Goal: Obtain resource: Download file/media

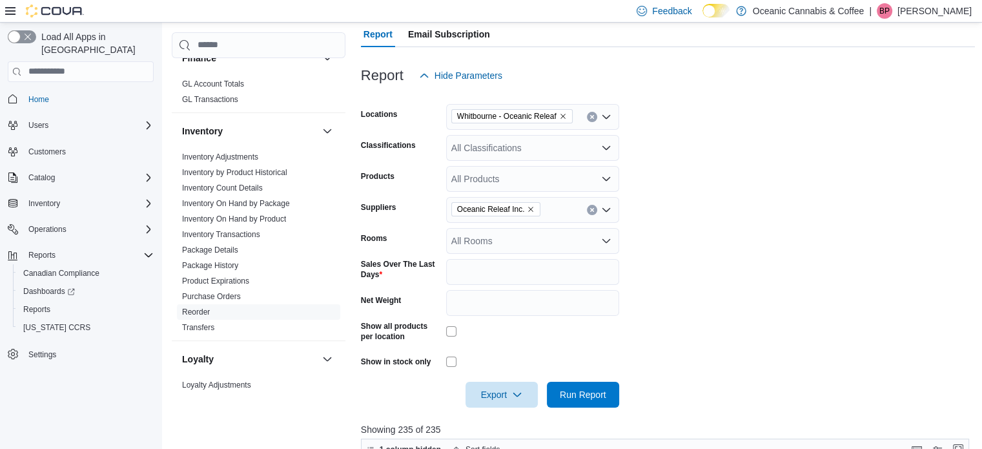
scroll to position [145, 0]
click at [527, 211] on icon "Remove Oceanic Releaf Inc. from selection in this group" at bounding box center [531, 210] width 8 height 8
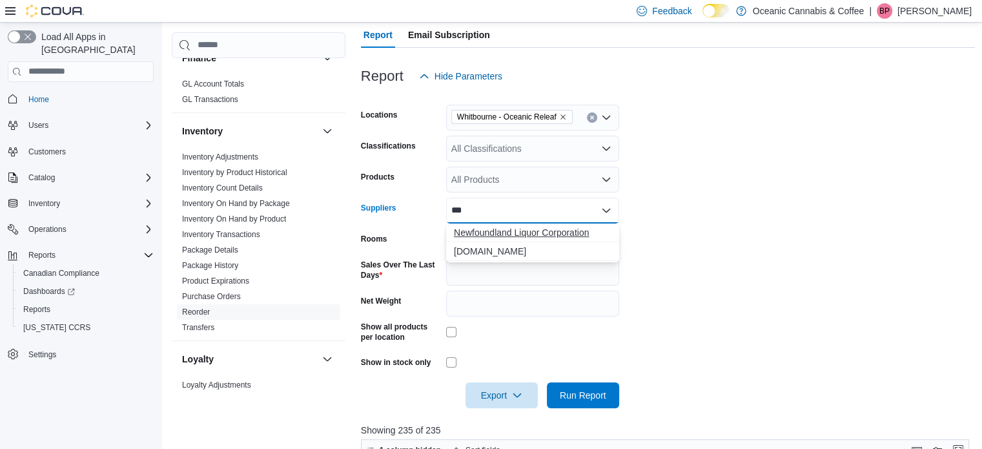
type input "***"
click at [532, 231] on span "Newfoundland Liquor Corporation" at bounding box center [533, 232] width 158 height 13
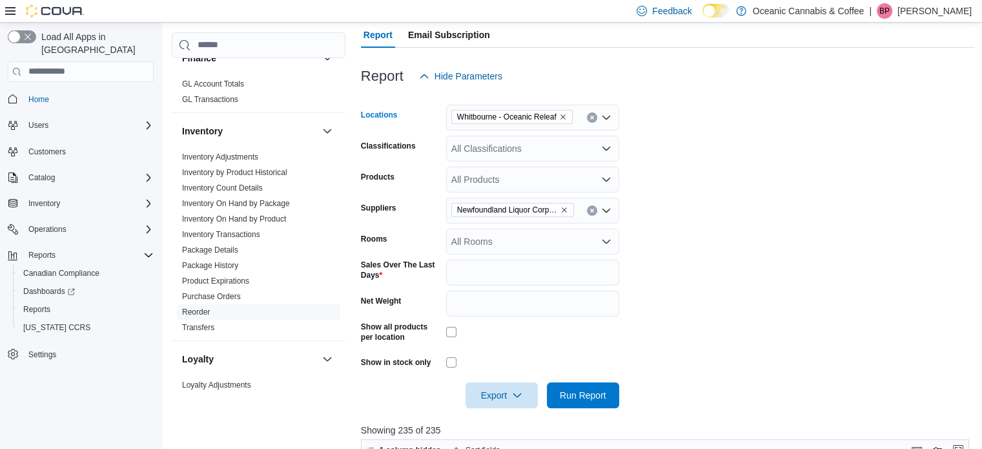
click at [567, 119] on icon "Remove Whitbourne - Oceanic Releaf from selection in this group" at bounding box center [563, 117] width 8 height 8
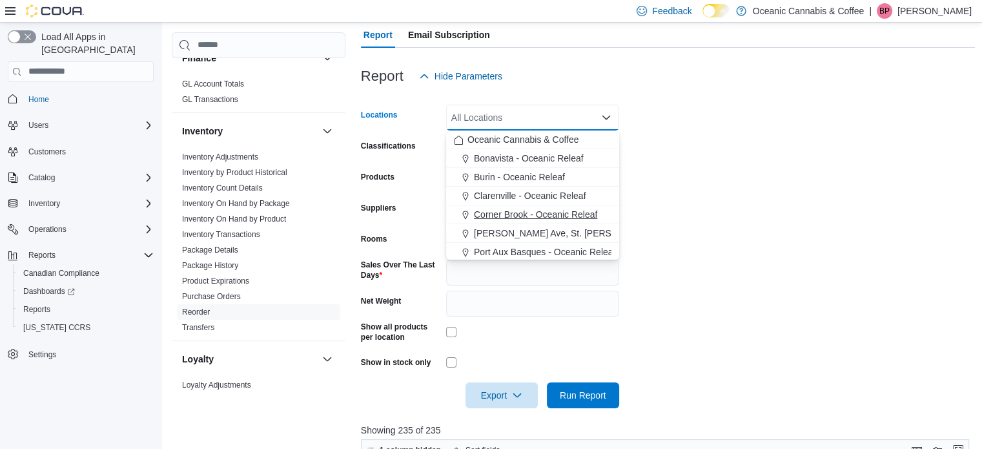
click at [553, 208] on span "Corner Brook - Oceanic Releaf" at bounding box center [535, 214] width 123 height 13
click at [685, 220] on form "Locations [GEOGRAPHIC_DATA] - [GEOGRAPHIC_DATA] Releaf Combo box. Selected. [GE…" at bounding box center [668, 248] width 615 height 319
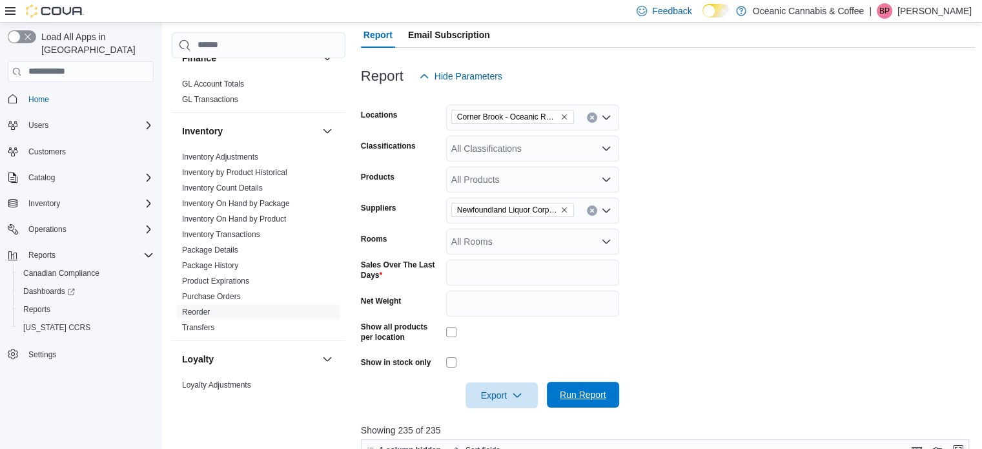
click at [564, 400] on span "Run Report" at bounding box center [583, 394] width 47 height 13
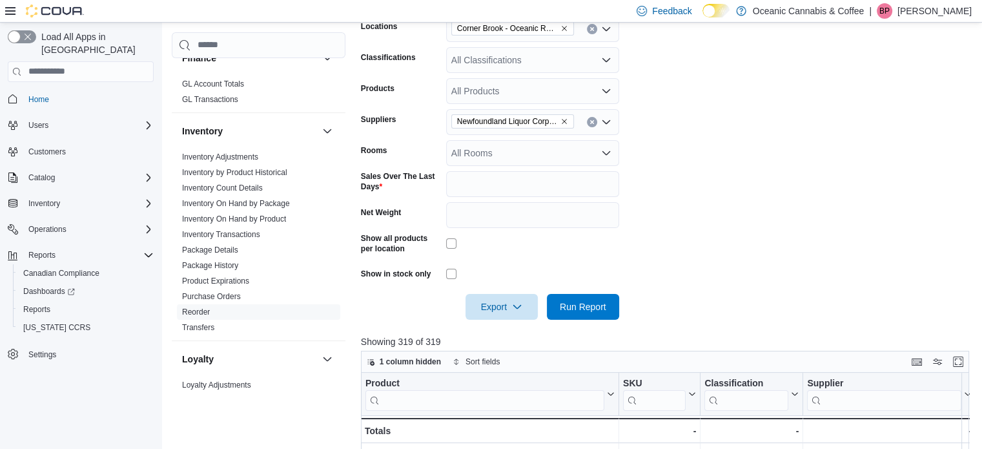
scroll to position [225, 0]
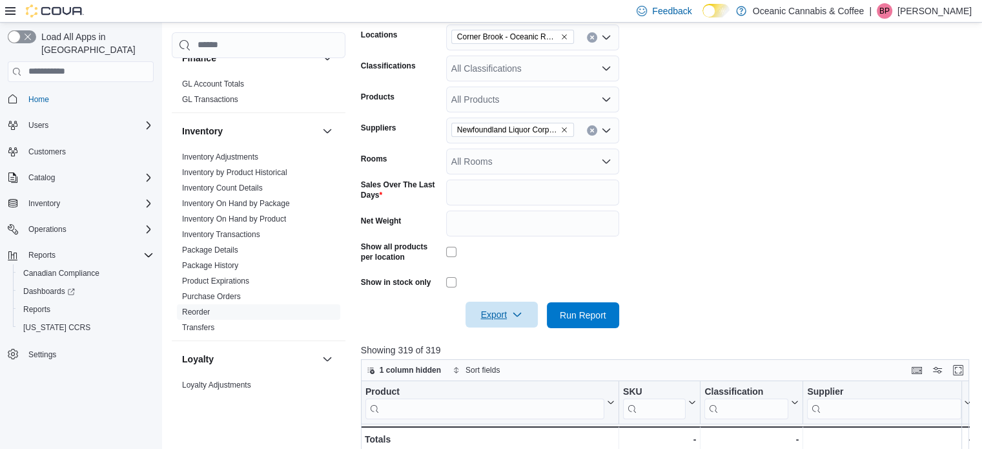
click at [514, 325] on span "Export" at bounding box center [501, 315] width 57 height 26
click at [521, 340] on span "Export to Excel" at bounding box center [504, 341] width 58 height 10
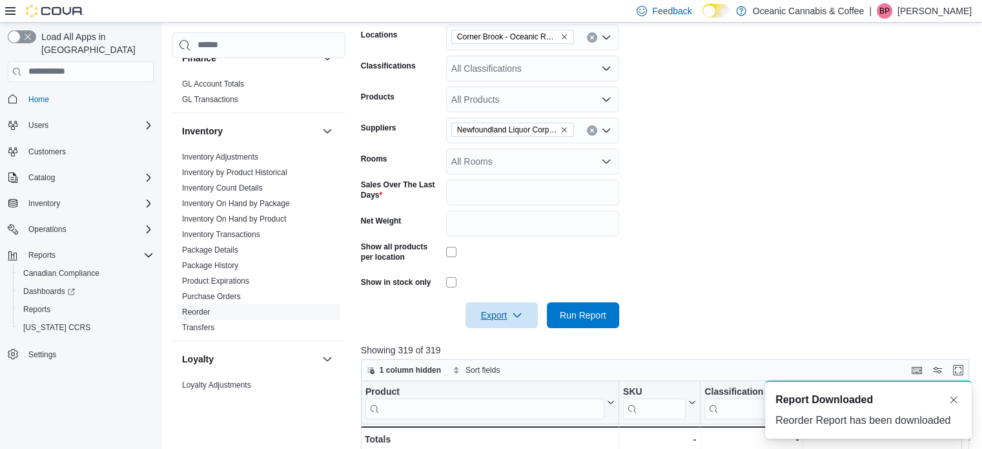
scroll to position [0, 0]
